Goal: Check status: Check status

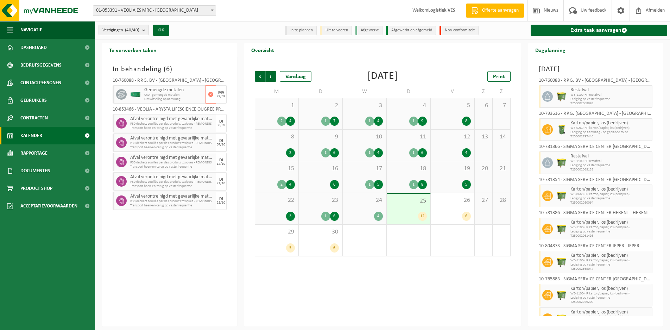
click at [187, 95] on span "C40 - gemengde metalen" at bounding box center [173, 95] width 59 height 4
